Goal: Check status: Check status

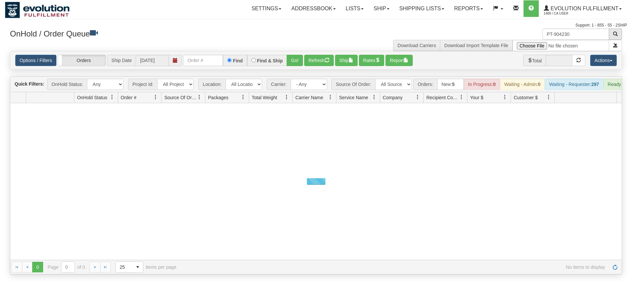
type input "PT-904230"
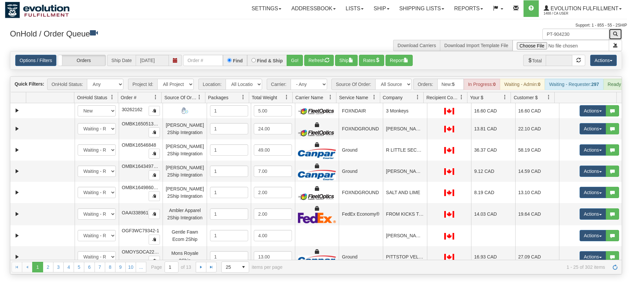
click at [615, 38] on button "button" at bounding box center [615, 34] width 13 height 11
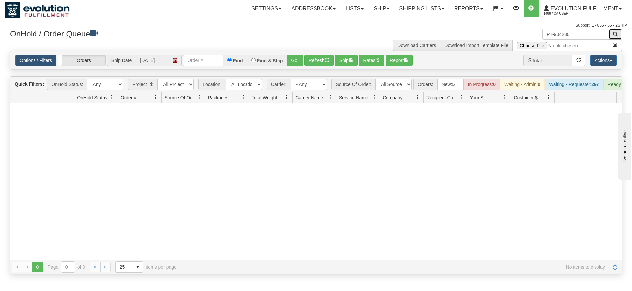
click at [621, 32] on button "button" at bounding box center [615, 34] width 13 height 11
click at [567, 5] on link "Evolution Fulfillment 1488 / CA User" at bounding box center [583, 8] width 88 height 17
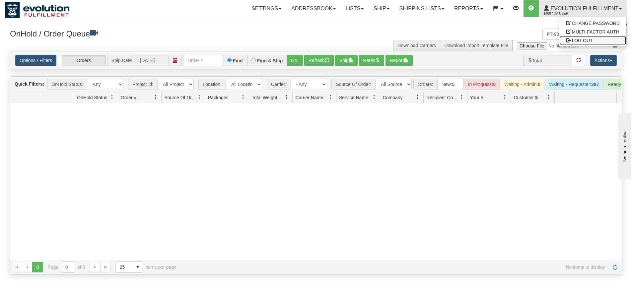
click at [581, 39] on span "LOG OUT" at bounding box center [582, 40] width 21 height 5
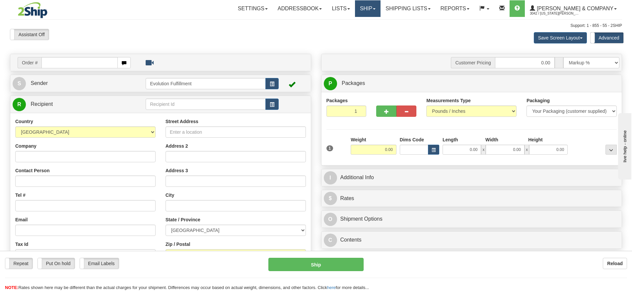
click at [381, 8] on link "Ship" at bounding box center [368, 8] width 26 height 17
click at [374, 34] on span "OnHold / Order Queue" at bounding box center [350, 31] width 47 height 5
